Goal: Find specific page/section

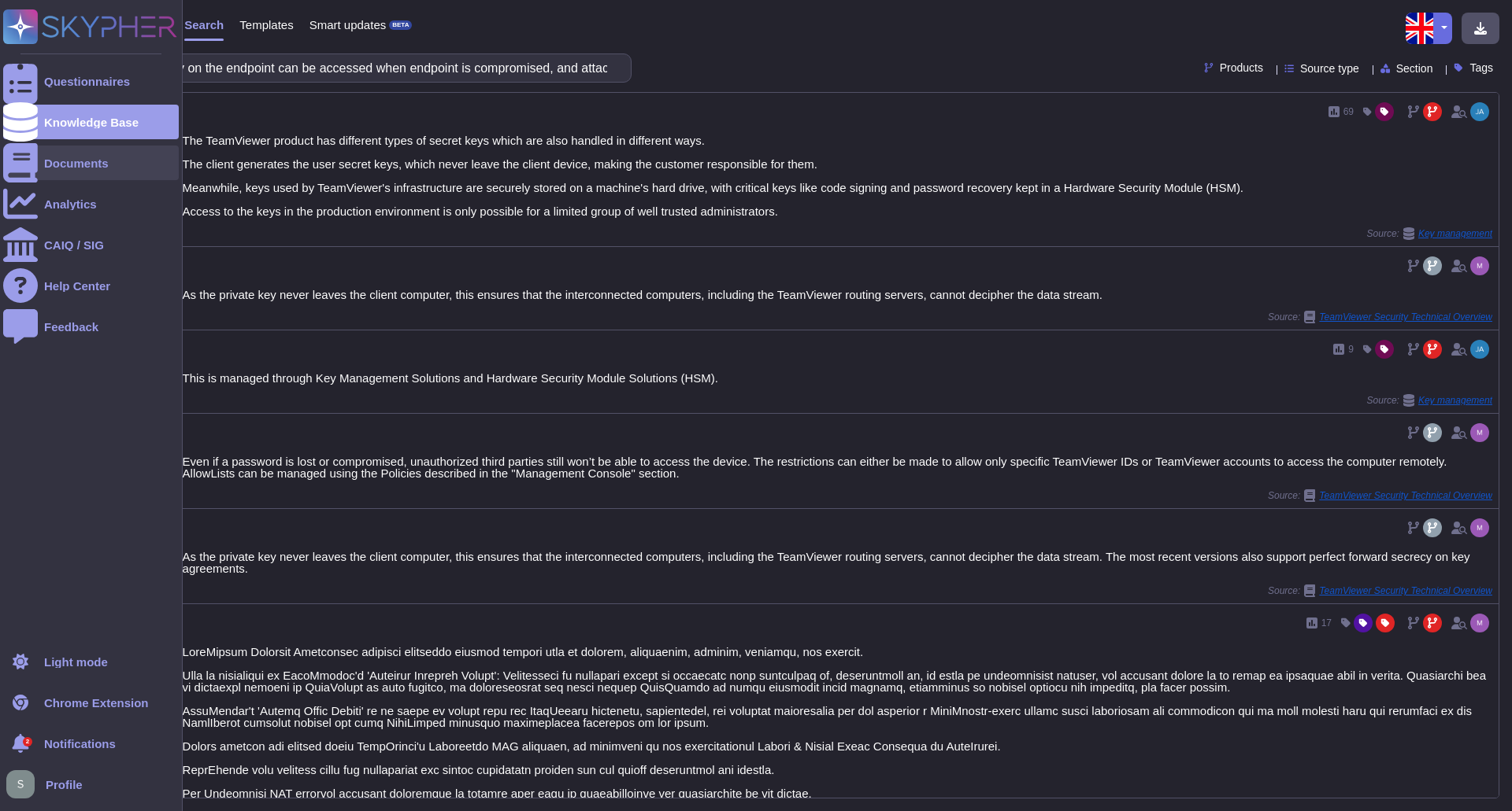
click at [77, 161] on div "Documents" at bounding box center [76, 163] width 65 height 12
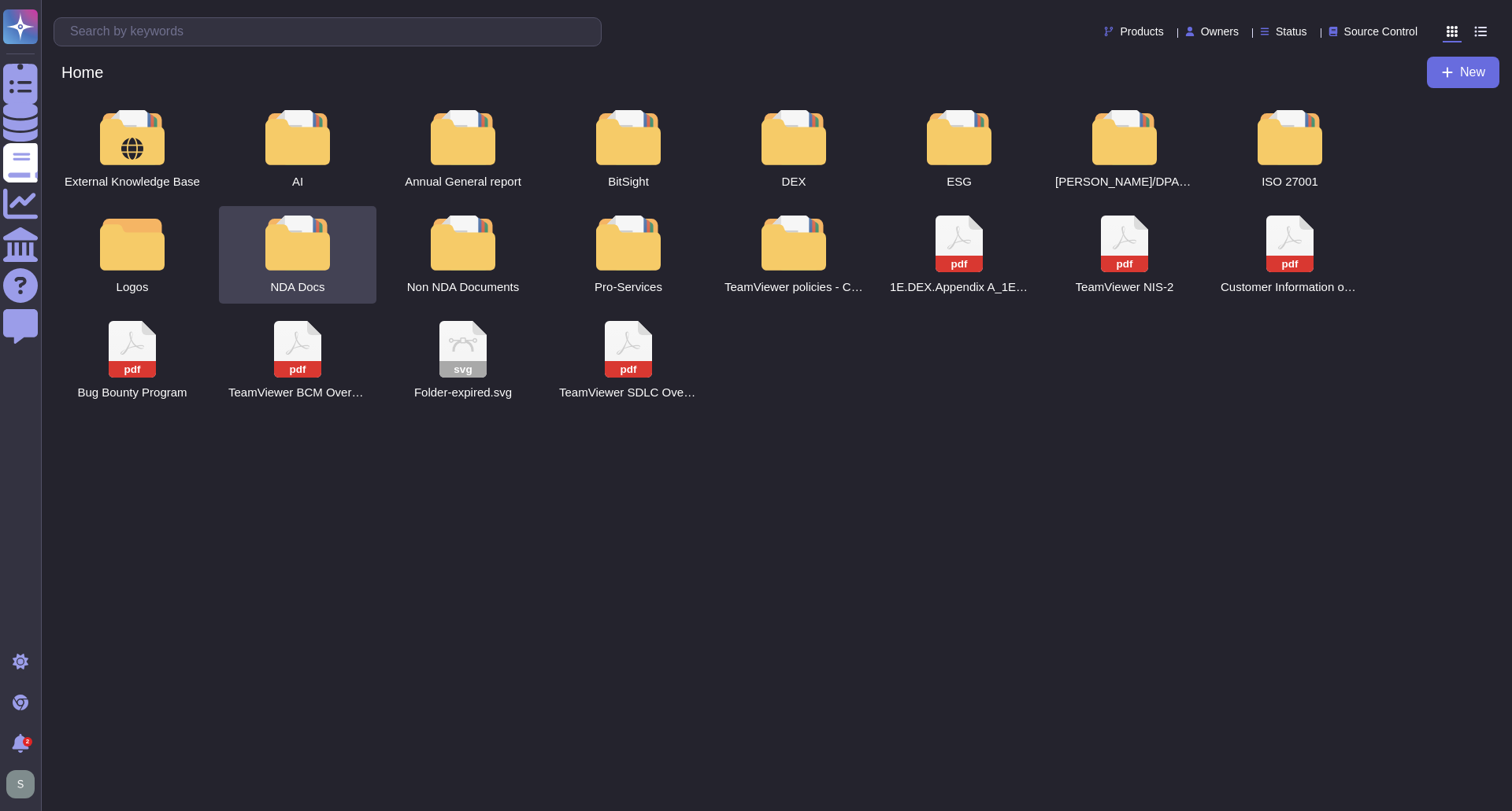
click at [274, 255] on div at bounding box center [298, 243] width 69 height 55
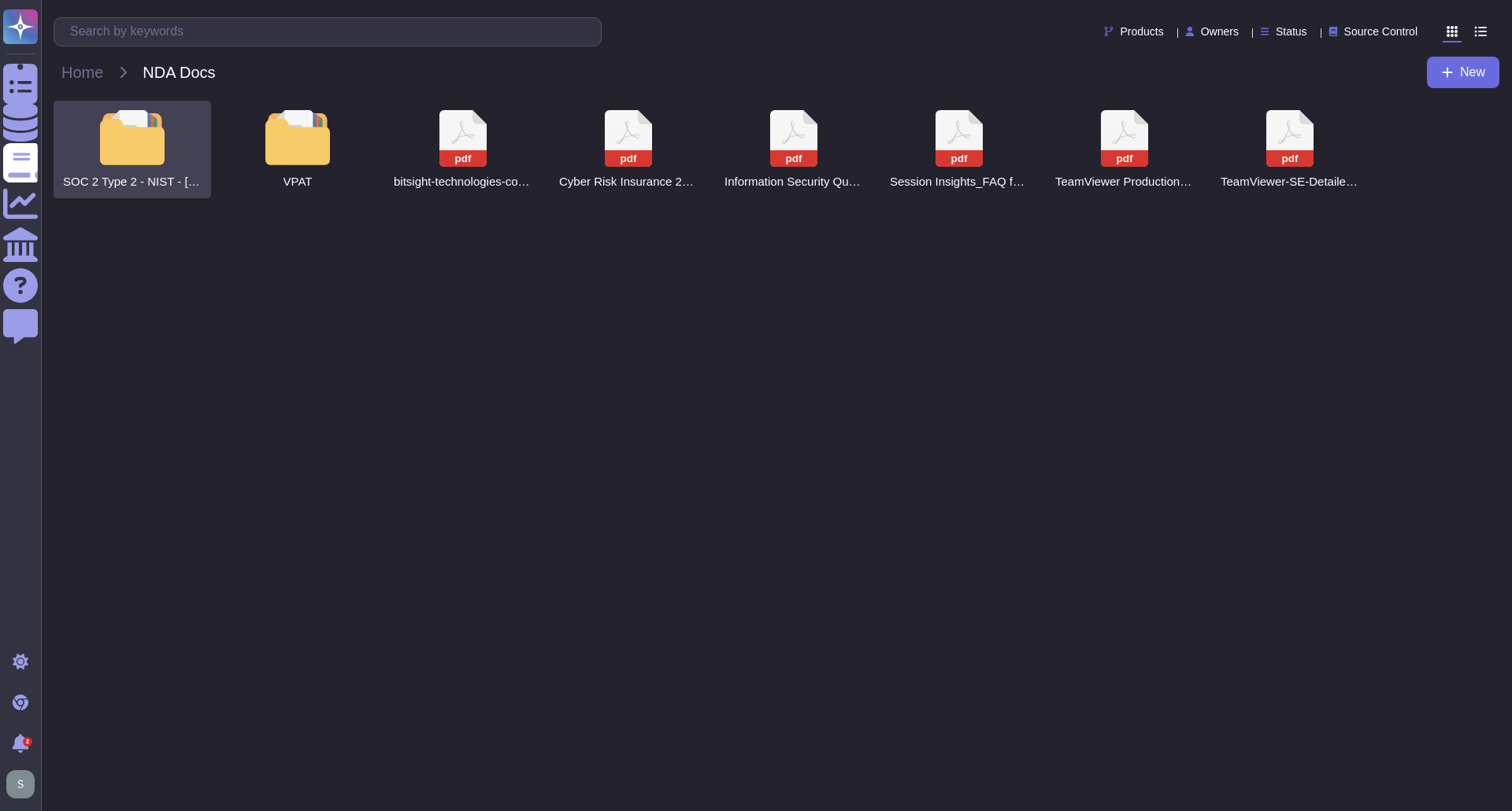
click at [112, 145] on div at bounding box center [132, 137] width 69 height 55
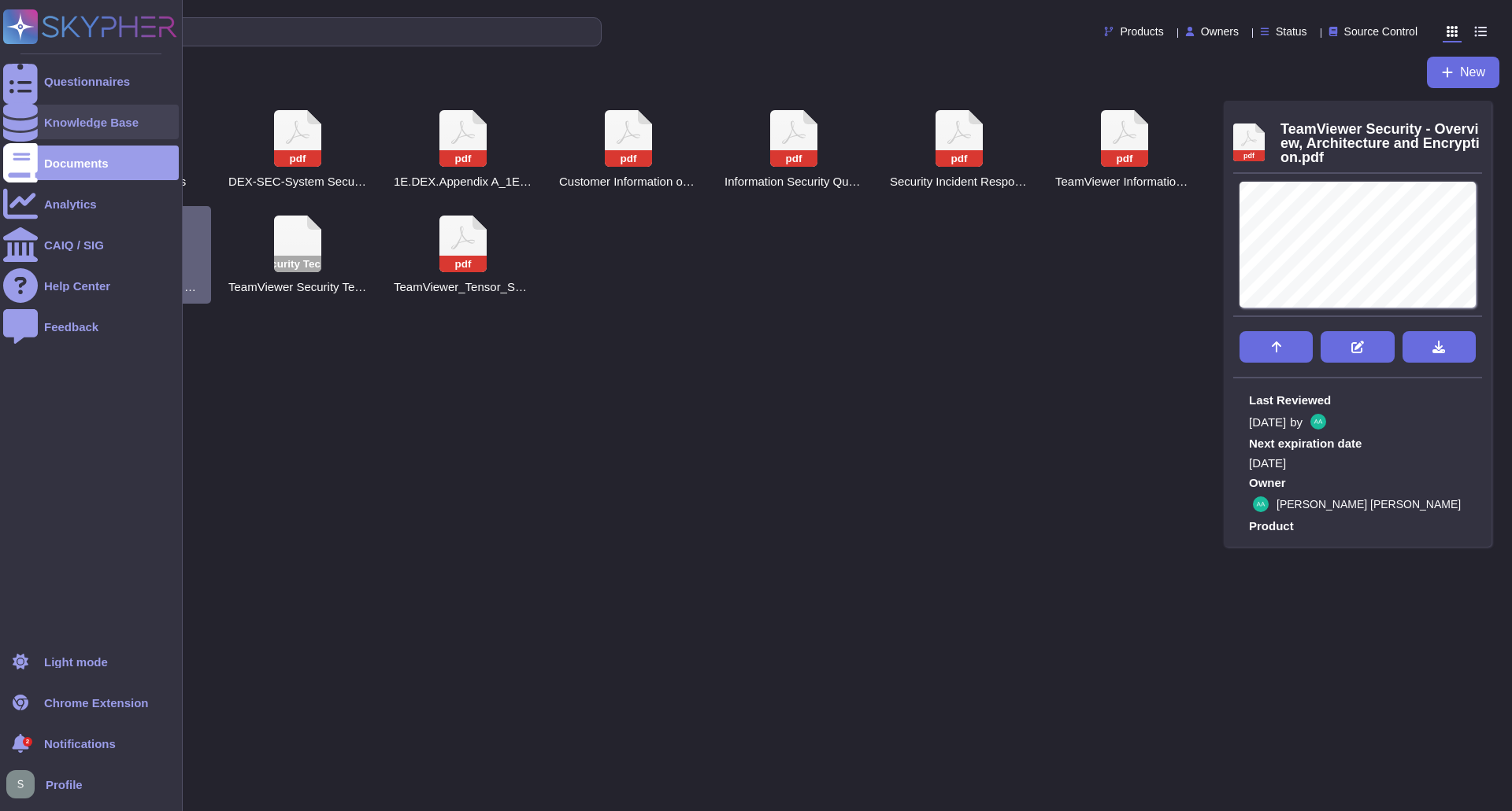
click at [81, 110] on div "Knowledge Base" at bounding box center [90, 122] width 176 height 35
